Goal: Task Accomplishment & Management: Use online tool/utility

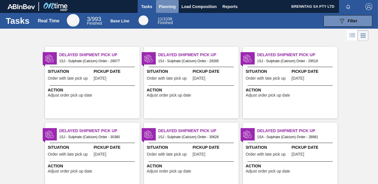
click at [164, 7] on span "Planning" at bounding box center [167, 6] width 17 height 7
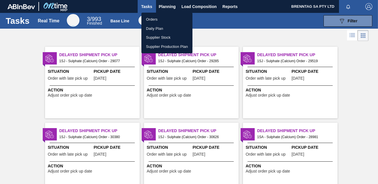
click at [156, 27] on li "Daily Plan" at bounding box center [166, 28] width 51 height 9
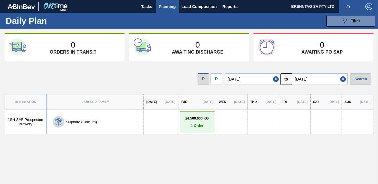
click at [183, 126] on p "1 Order" at bounding box center [197, 126] width 32 height 4
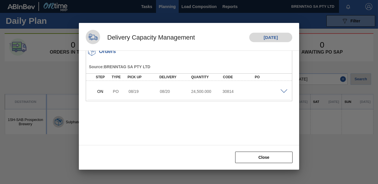
scroll to position [27, 0]
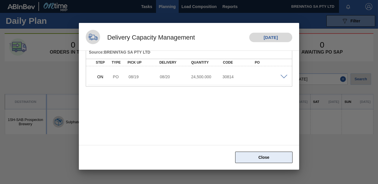
click at [278, 154] on button "Close" at bounding box center [263, 157] width 57 height 11
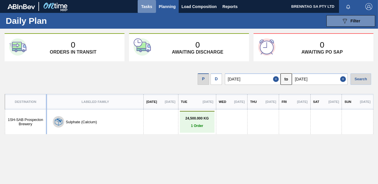
click at [144, 5] on span "Tasks" at bounding box center [146, 6] width 13 height 7
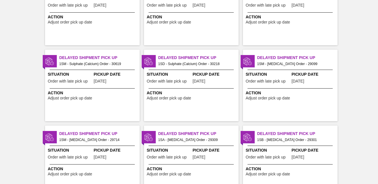
scroll to position [404, 0]
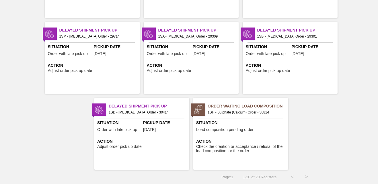
click at [246, 111] on span "1SH - Sulphate (Calcium) Order - 30814" at bounding box center [245, 112] width 76 height 6
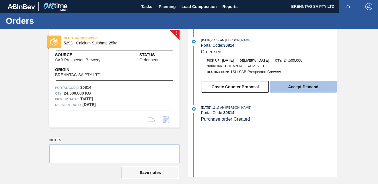
click at [305, 87] on button "Accept Demand" at bounding box center [303, 86] width 67 height 11
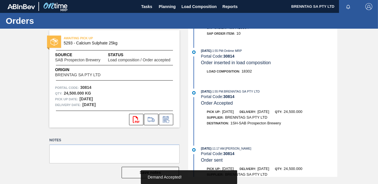
scroll to position [107, 0]
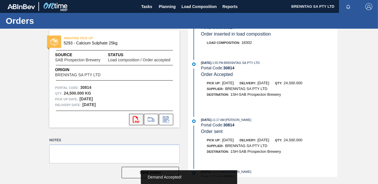
click at [136, 117] on icon at bounding box center [136, 119] width 7 height 7
